Goal: Task Accomplishment & Management: Complete application form

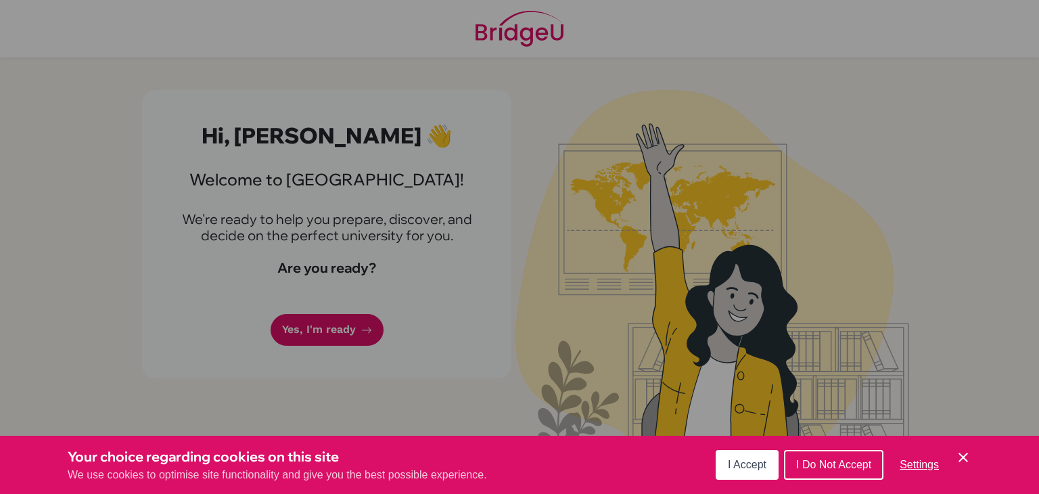
click at [745, 467] on span "I Accept" at bounding box center [747, 465] width 39 height 12
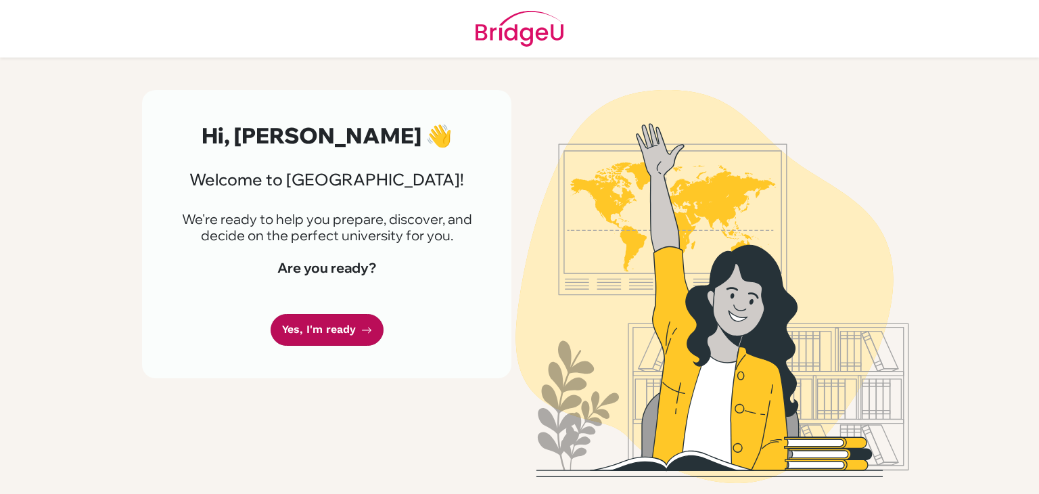
click at [322, 331] on link "Yes, I'm ready" at bounding box center [327, 330] width 113 height 32
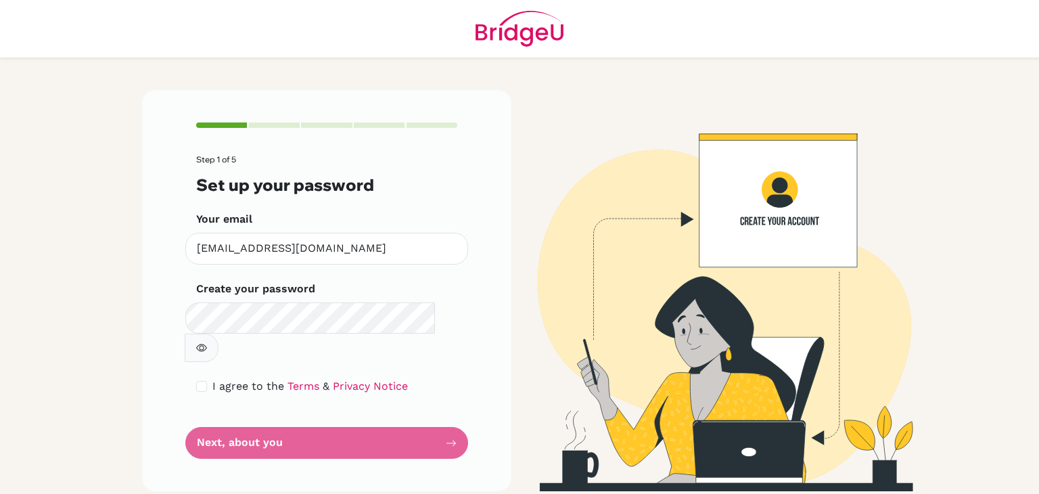
click at [207, 342] on icon "button" at bounding box center [201, 347] width 11 height 11
click at [202, 381] on input "checkbox" at bounding box center [201, 386] width 11 height 11
checkbox input "true"
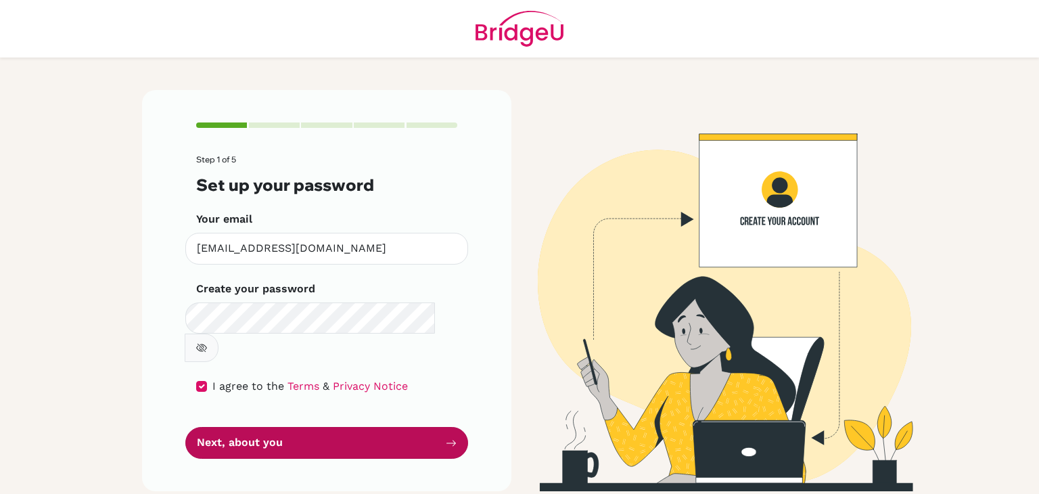
click at [285, 427] on button "Next, about you" at bounding box center [326, 443] width 283 height 32
